Goal: Transaction & Acquisition: Purchase product/service

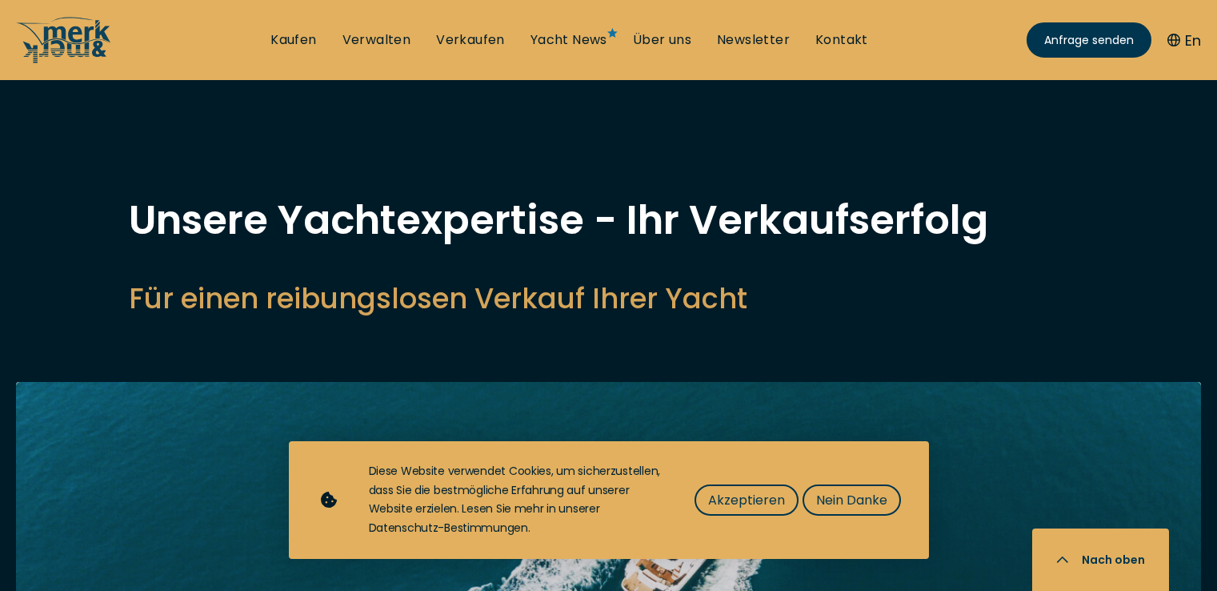
select select "sell"
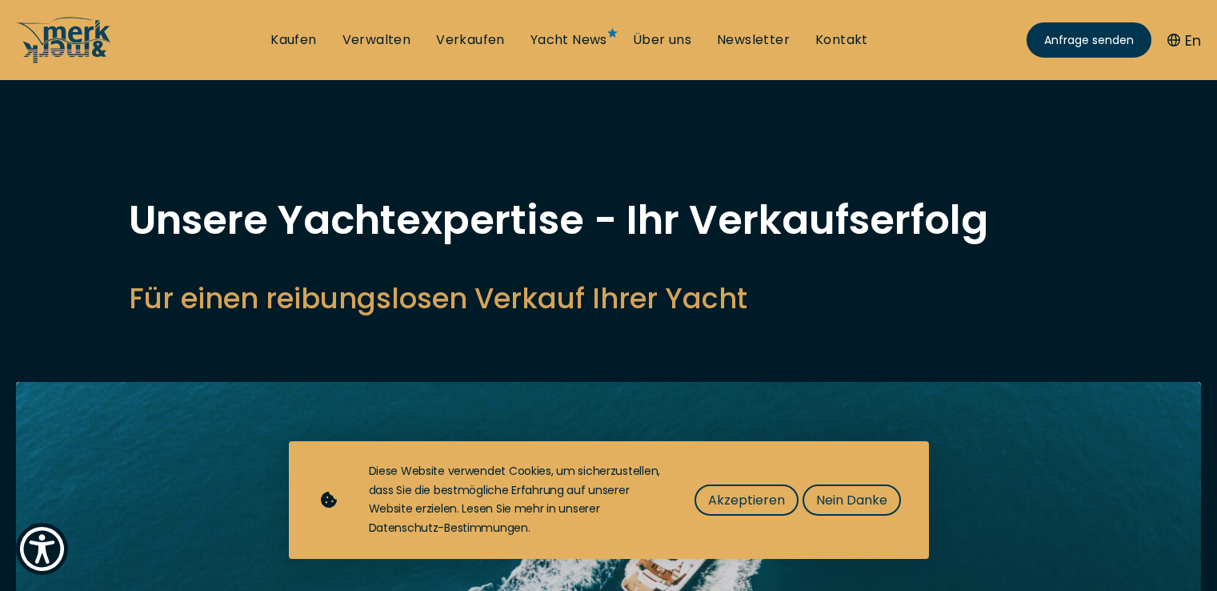
select select "sell"
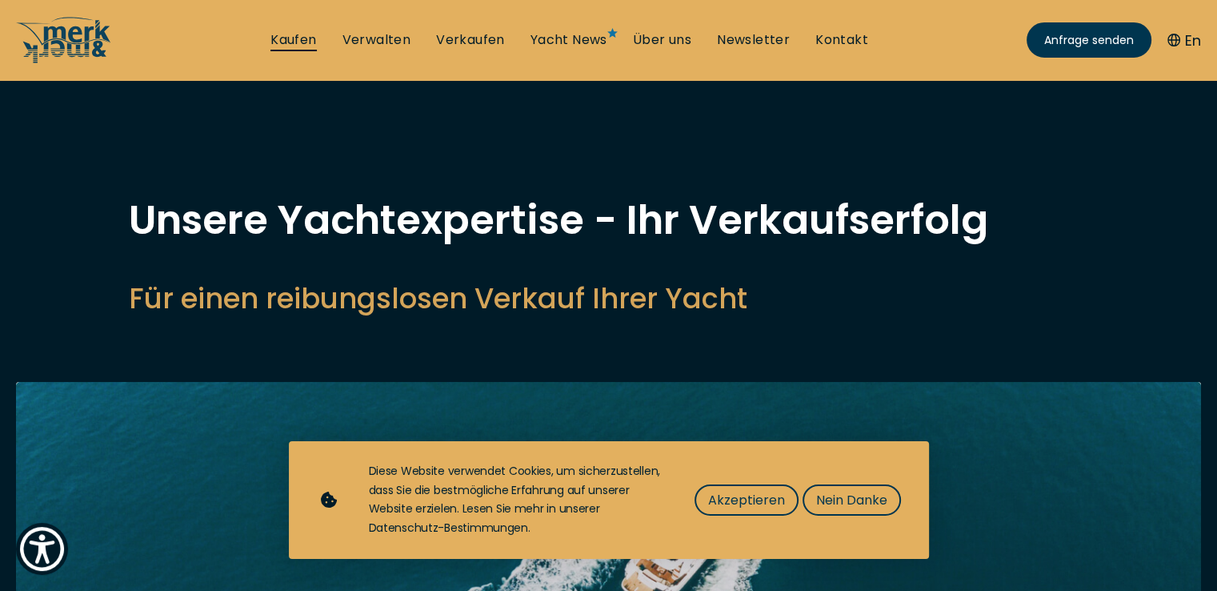
click at [295, 40] on link "Kaufen" at bounding box center [294, 40] width 46 height 18
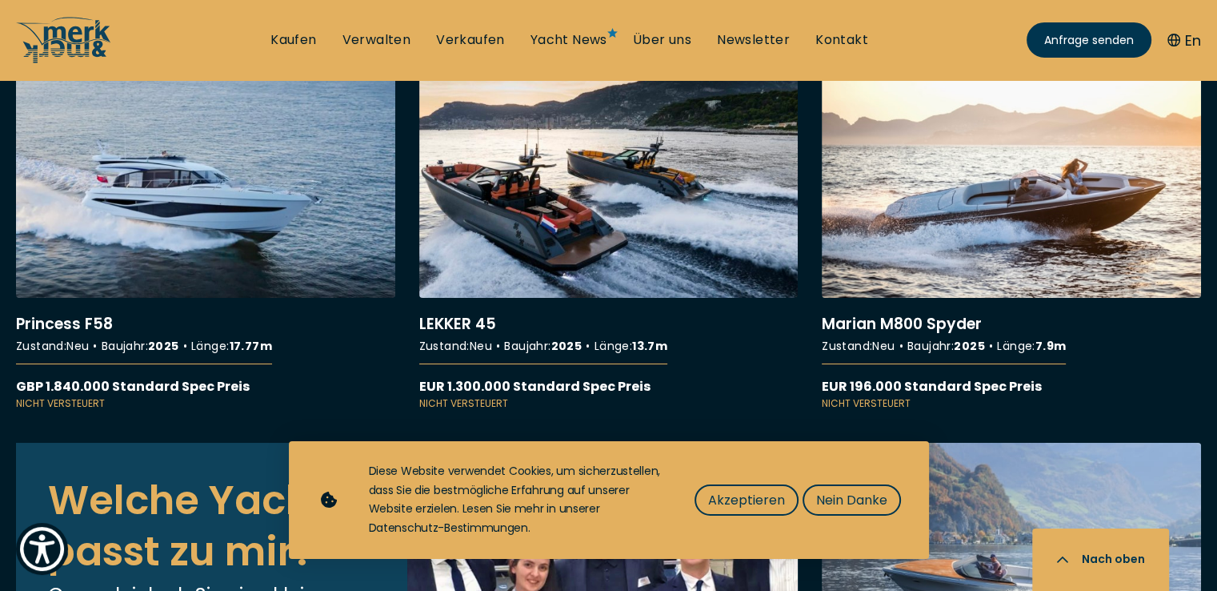
scroll to position [5589, 0]
